Goal: Find specific page/section: Find specific page/section

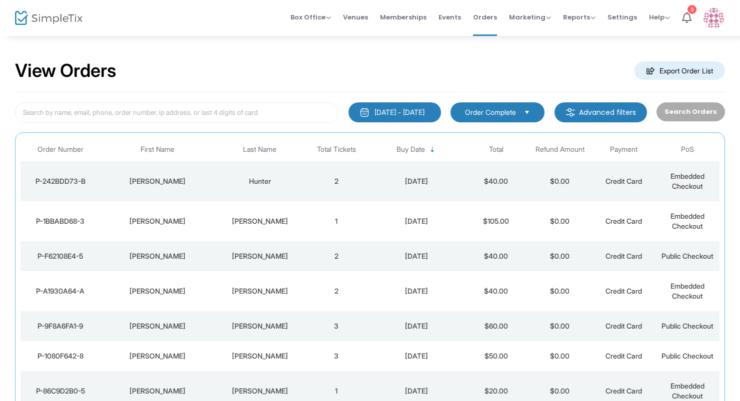
click at [385, 181] on div "[DATE]" at bounding box center [416, 181] width 91 height 10
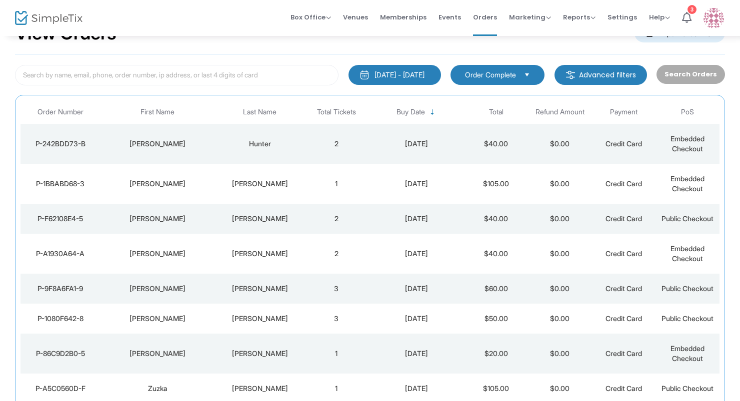
scroll to position [40, 0]
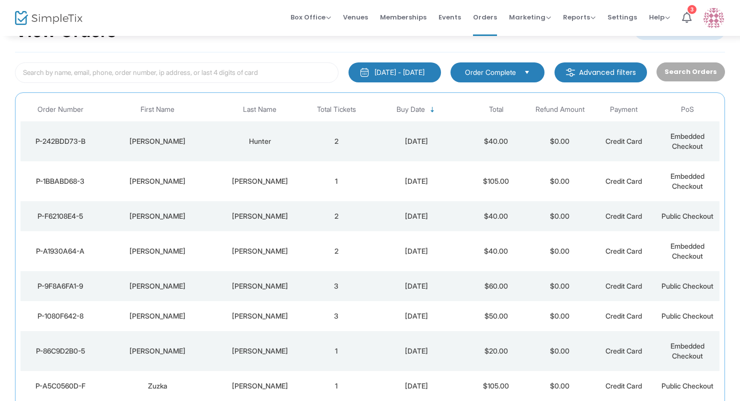
click at [367, 188] on td "1" at bounding box center [336, 181] width 64 height 40
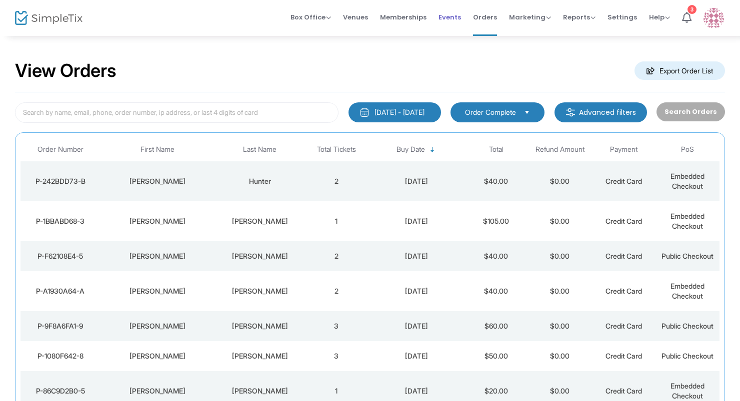
click at [451, 18] on span "Events" at bounding box center [449, 16] width 22 height 25
